Goal: Check status

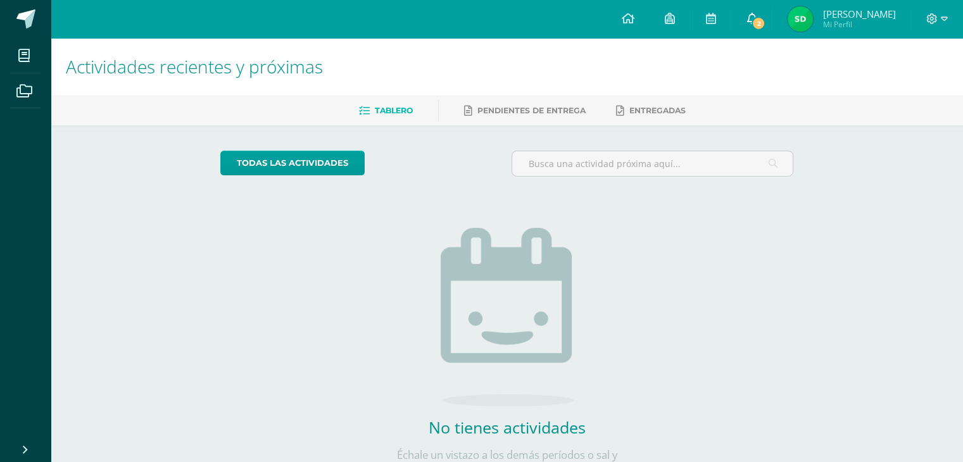
click at [755, 17] on icon at bounding box center [752, 18] width 10 height 11
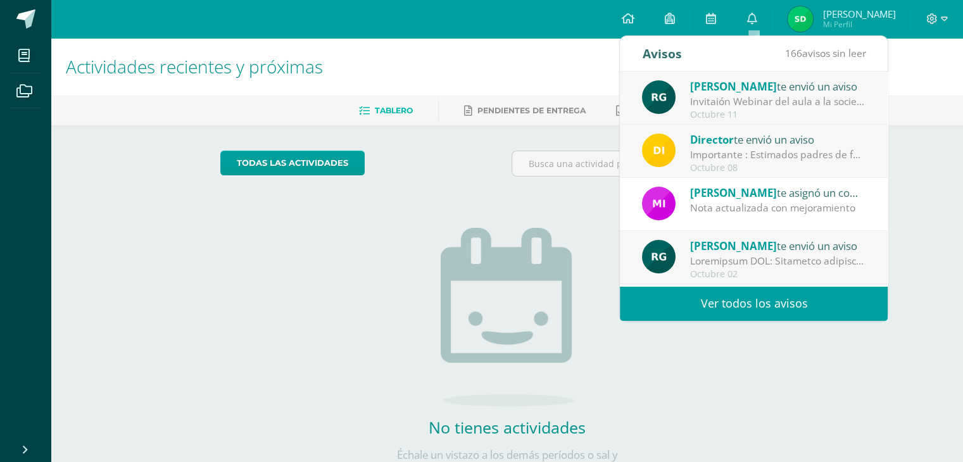
click at [744, 108] on div "Invitaión Webinar del aula a la sociedad - UVG: [PERSON_NAME] invitamos a descu…" at bounding box center [778, 101] width 176 height 15
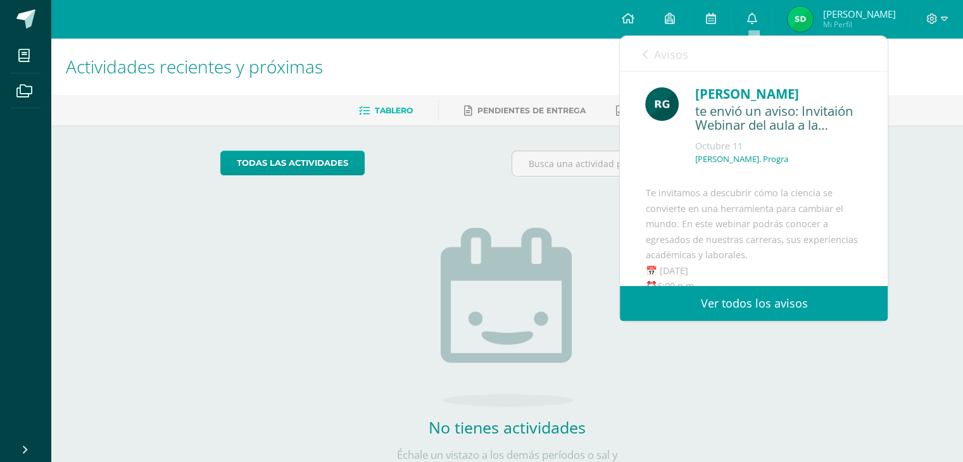
click at [679, 58] on span "Avisos" at bounding box center [671, 54] width 34 height 15
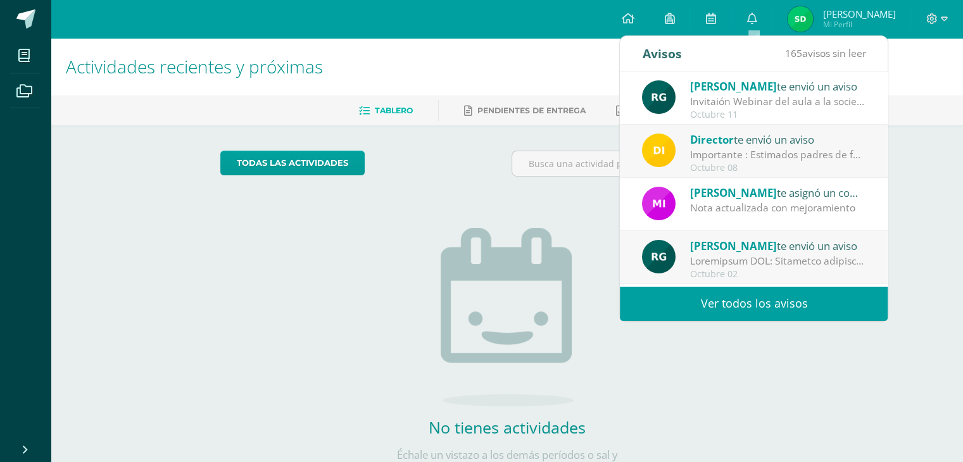
click at [716, 153] on div "Importante : Estimados padres de familia y/o encargados. Les informamos que par…" at bounding box center [778, 155] width 176 height 15
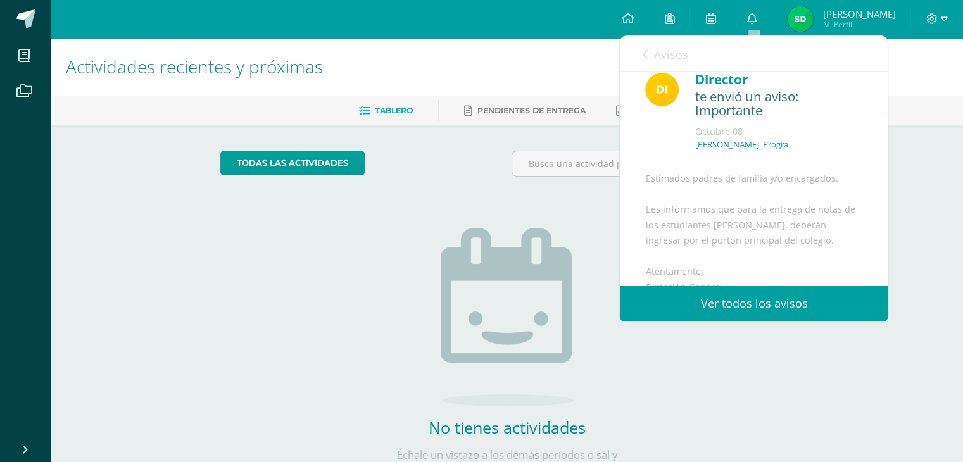
scroll to position [13, 0]
click at [633, 54] on div "Avisos 164 avisos sin leer Avisos" at bounding box center [754, 53] width 268 height 35
click at [646, 54] on icon at bounding box center [644, 54] width 5 height 10
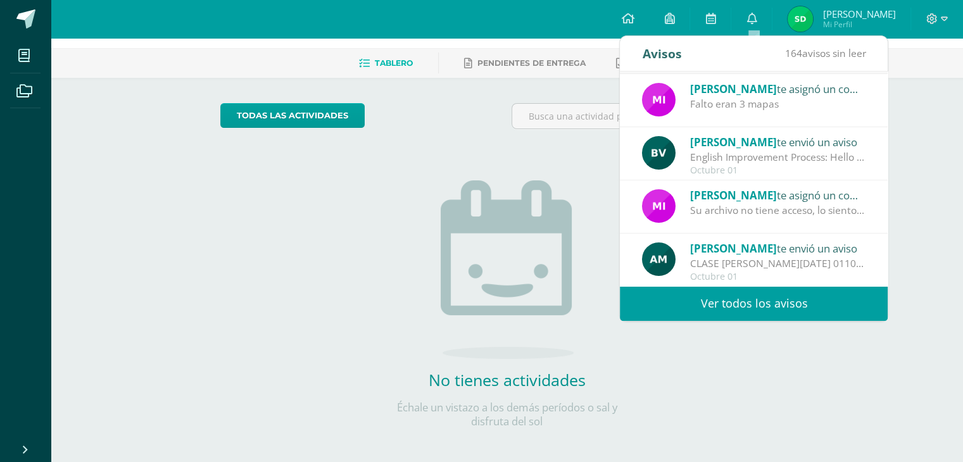
scroll to position [54, 0]
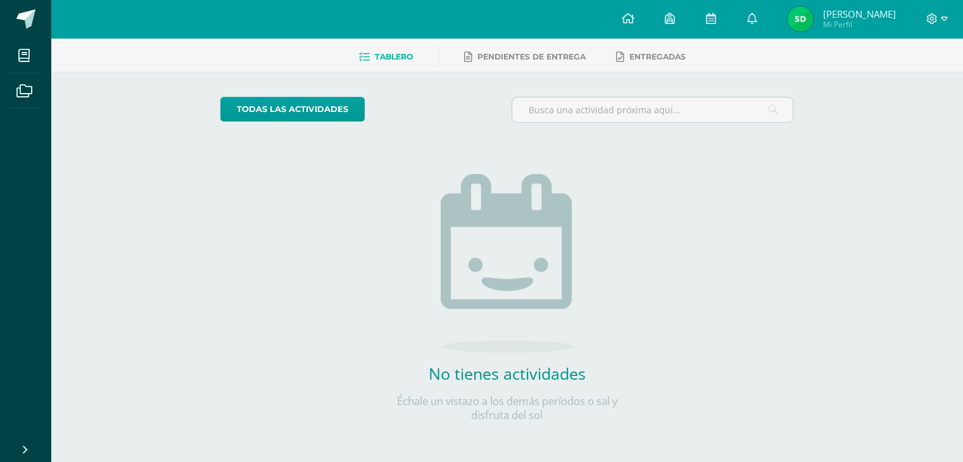
click at [304, 168] on div "todas las Actividades No tienes actividades Échale un vistazo a los demás perío…" at bounding box center [507, 267] width 624 height 391
click at [841, 27] on span "Mi Perfil" at bounding box center [859, 24] width 73 height 11
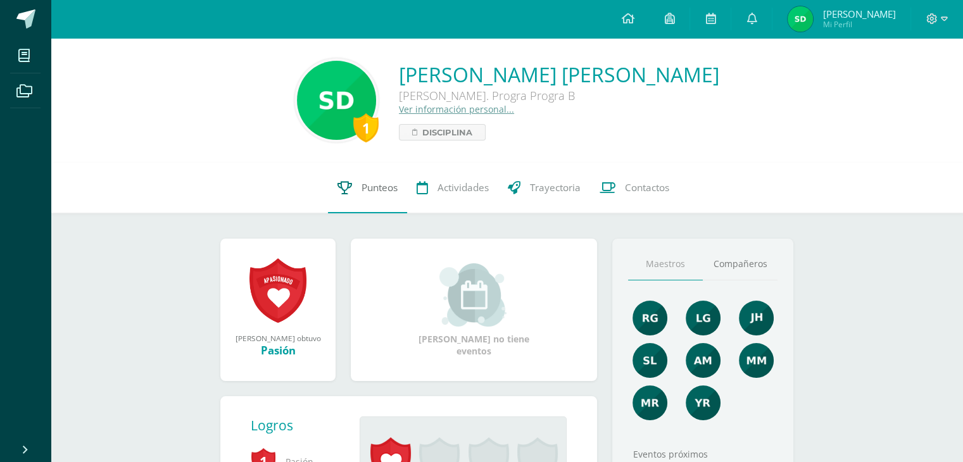
click at [355, 189] on link "Punteos" at bounding box center [367, 188] width 79 height 51
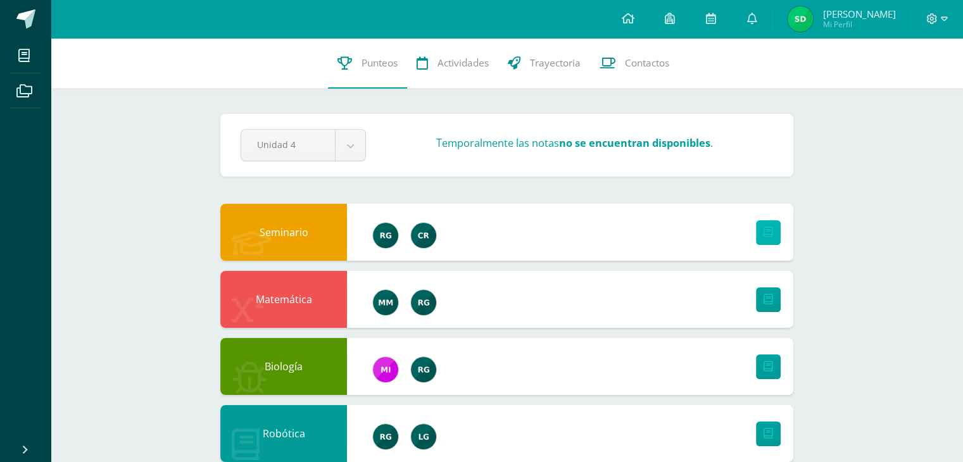
click at [780, 231] on link at bounding box center [768, 232] width 25 height 25
